Goal: Information Seeking & Learning: Learn about a topic

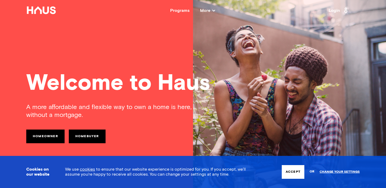
click at [80, 136] on link "Homebuyer" at bounding box center [87, 136] width 37 height 14
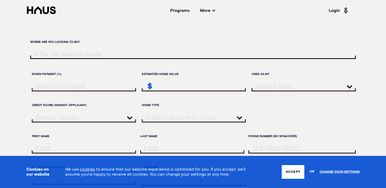
click at [292, 170] on button "Accept" at bounding box center [293, 172] width 23 height 14
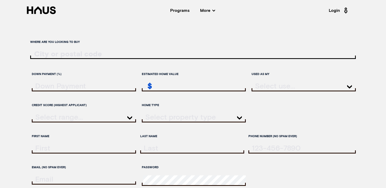
click at [78, 54] on input "ratesLocationInput" at bounding box center [193, 54] width 326 height 8
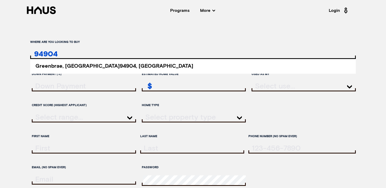
click at [120, 65] on b "94904" at bounding box center [128, 65] width 16 height 5
type input "Greenbrae, CA 94904, [GEOGRAPHIC_DATA]"
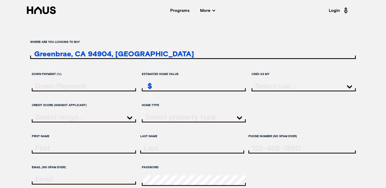
click at [68, 87] on input "downPayment" at bounding box center [84, 86] width 103 height 8
type input "20"
click at [168, 89] on input "estimatedHomeValue" at bounding box center [194, 86] width 103 height 8
type input "2,500,000"
click at [270, 86] on div at bounding box center [304, 86] width 104 height 9
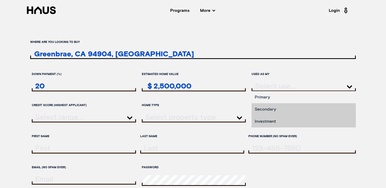
click at [271, 102] on li "Primary" at bounding box center [304, 97] width 104 height 12
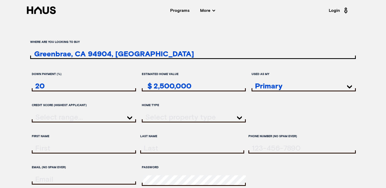
click at [119, 119] on div at bounding box center [84, 117] width 104 height 9
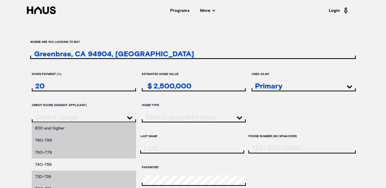
click at [97, 166] on li "740-759" at bounding box center [84, 164] width 104 height 12
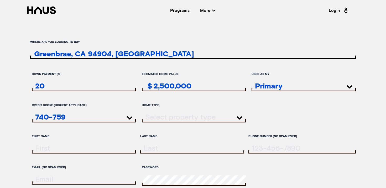
click at [195, 120] on div at bounding box center [194, 117] width 104 height 9
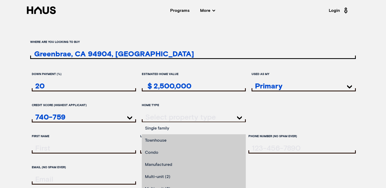
click at [191, 129] on li "Single family" at bounding box center [194, 128] width 104 height 12
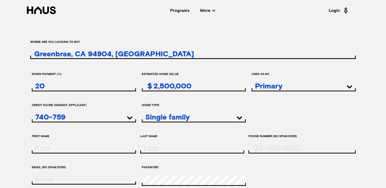
click at [99, 151] on input "firstName" at bounding box center [84, 148] width 103 height 8
type input "[PERSON_NAME]"
type input "Oguz"
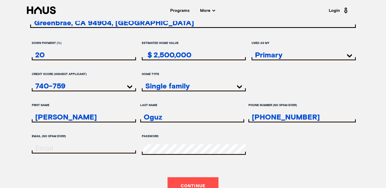
scroll to position [56, 0]
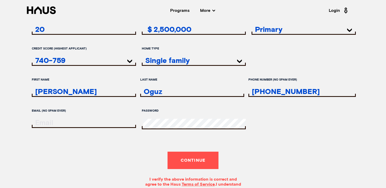
type input "[PHONE_NUMBER]"
click at [81, 126] on input "email" at bounding box center [84, 123] width 103 height 8
type input "[EMAIL_ADDRESS][DOMAIN_NAME]"
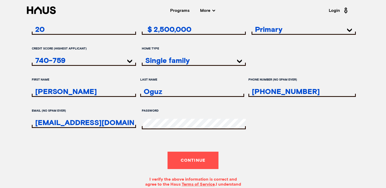
click at [198, 169] on button "Continue" at bounding box center [193, 159] width 51 height 17
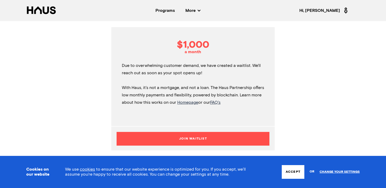
scroll to position [84, 0]
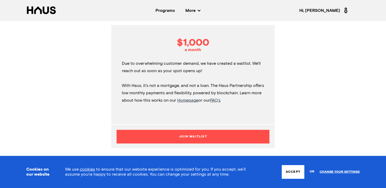
click at [294, 174] on button "Accept" at bounding box center [293, 172] width 23 height 14
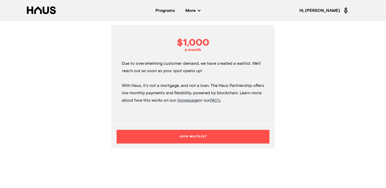
click at [212, 134] on button "Join Waitlist" at bounding box center [193, 137] width 153 height 14
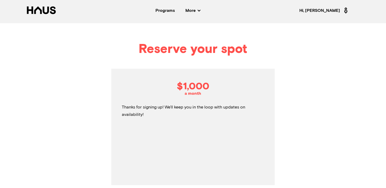
scroll to position [39, 0]
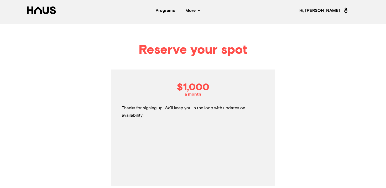
click at [171, 10] on div "Programs" at bounding box center [165, 10] width 19 height 4
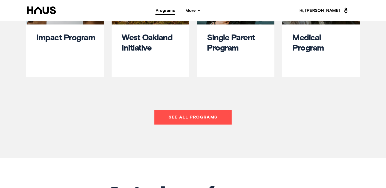
scroll to position [305, 0]
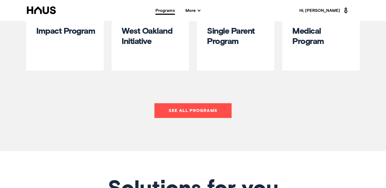
click at [209, 112] on link "See all programs" at bounding box center [192, 110] width 77 height 15
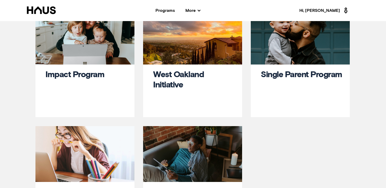
scroll to position [15, 0]
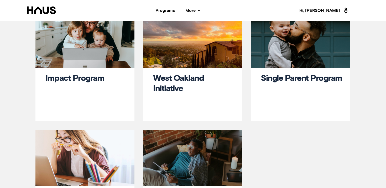
click at [89, 78] on link "Impact Program" at bounding box center [74, 78] width 59 height 8
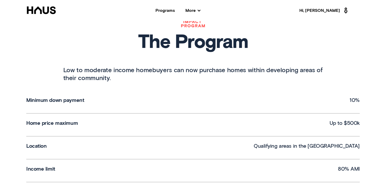
scroll to position [204, 0]
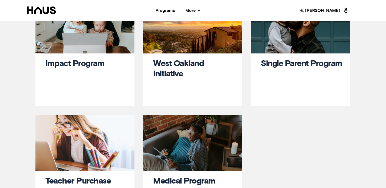
scroll to position [16, 0]
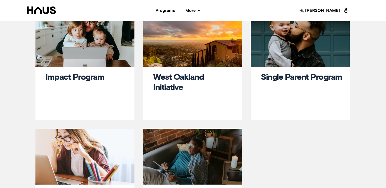
click at [297, 77] on link "Single Parent Program" at bounding box center [301, 77] width 81 height 8
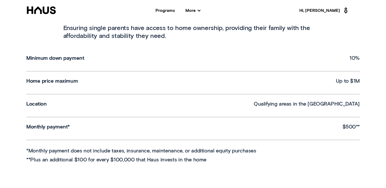
scroll to position [246, 0]
